Goal: Task Accomplishment & Management: Manage account settings

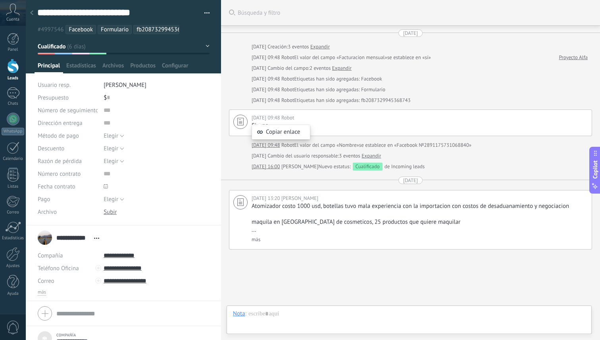
scroll to position [12, 0]
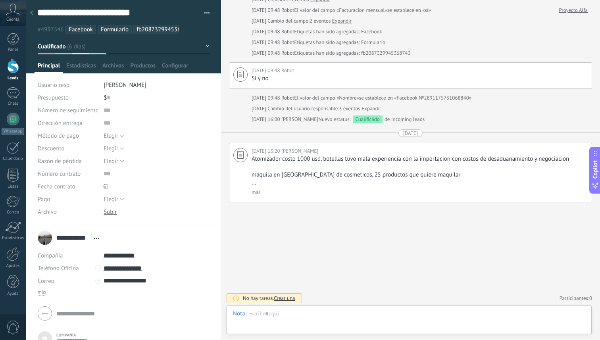
click at [15, 71] on div at bounding box center [13, 66] width 12 height 15
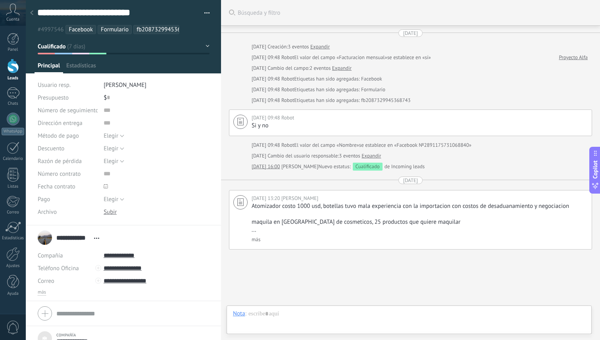
scroll to position [47, 0]
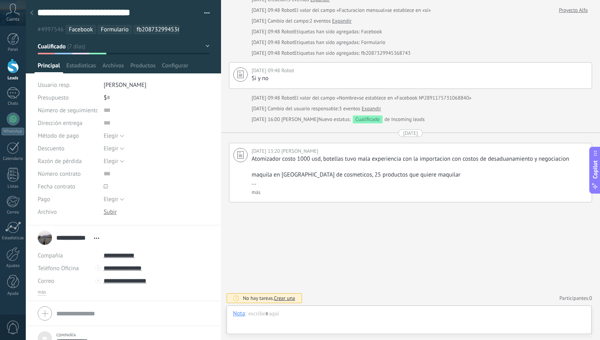
click at [14, 71] on div at bounding box center [13, 66] width 12 height 15
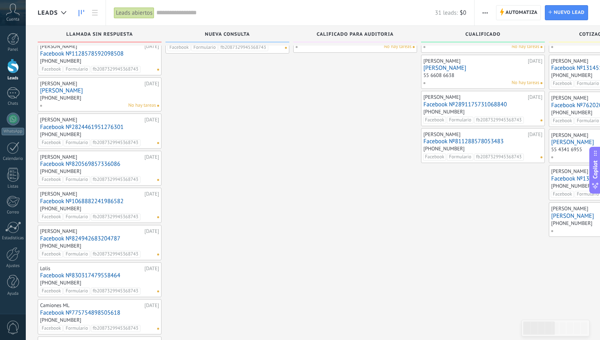
scroll to position [38, 0]
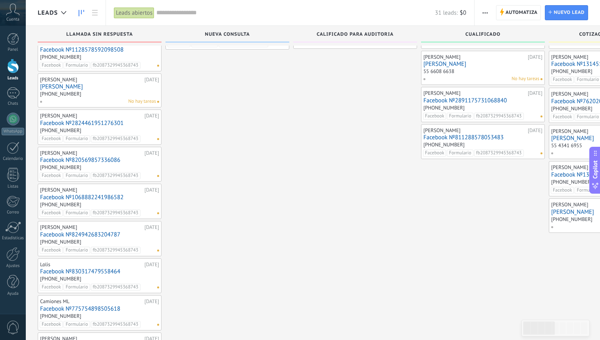
click at [51, 86] on link "[PERSON_NAME]" at bounding box center [99, 86] width 119 height 7
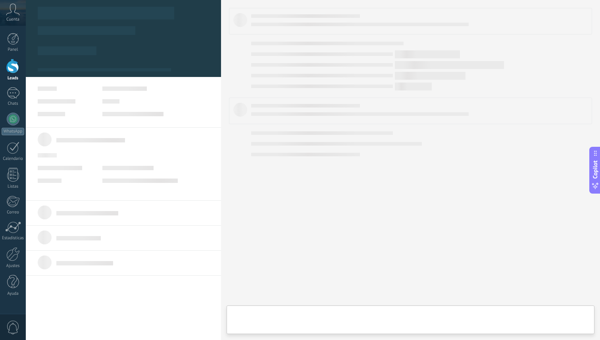
type textarea "*****"
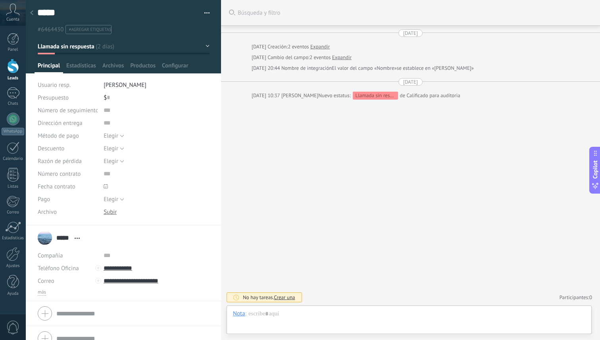
click at [8, 69] on div at bounding box center [13, 66] width 12 height 15
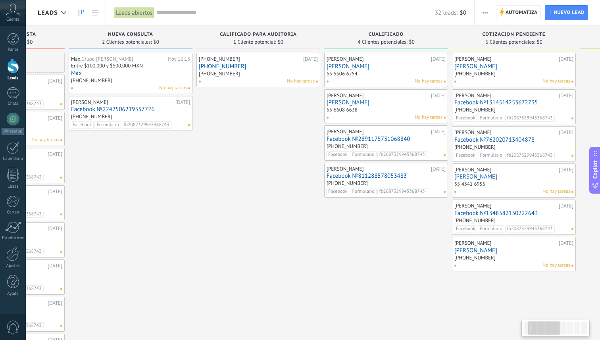
scroll to position [0, 111]
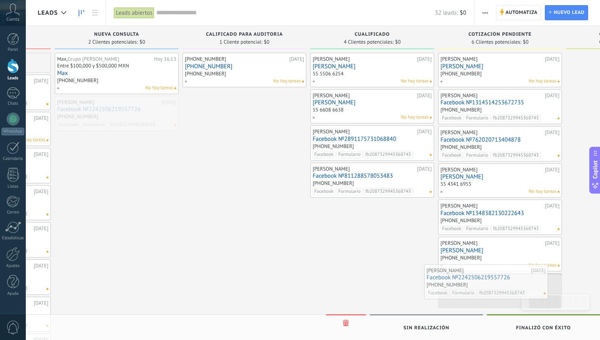
drag, startPoint x: 106, startPoint y: 111, endPoint x: 475, endPoint y: 280, distance: 405.8
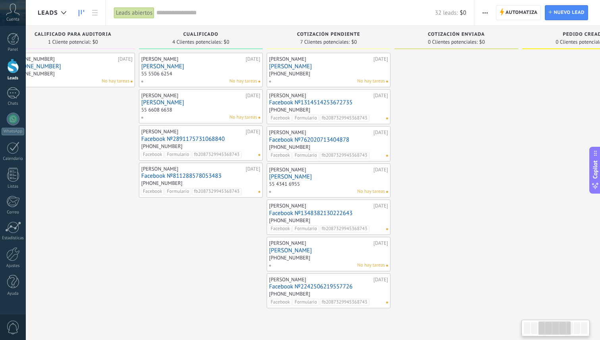
scroll to position [0, 287]
